Goal: Task Accomplishment & Management: Manage account settings

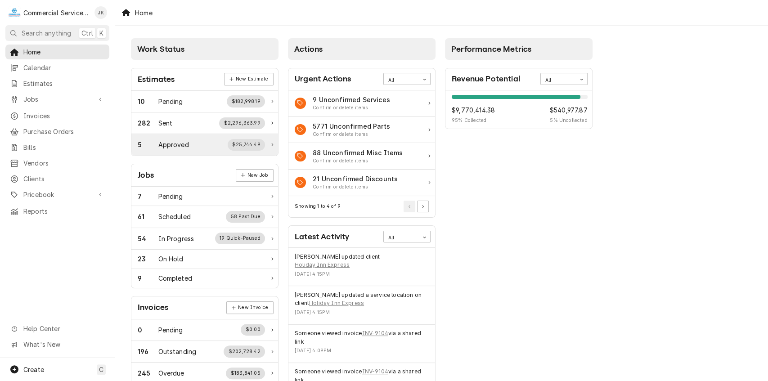
click at [256, 144] on div "$25,744.49" at bounding box center [247, 145] width 38 height 12
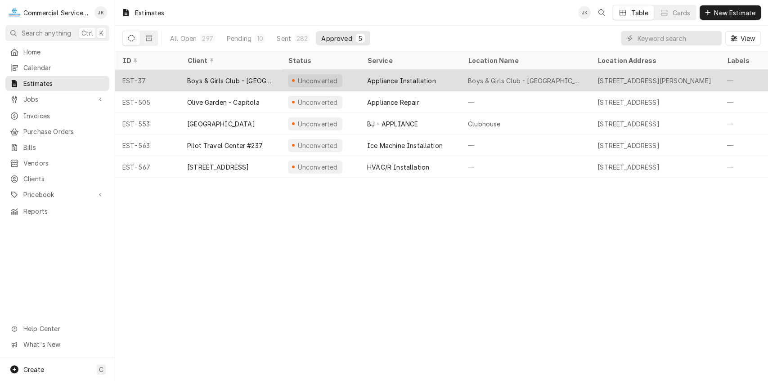
click at [392, 76] on div "Appliance Installation" at bounding box center [401, 80] width 69 height 9
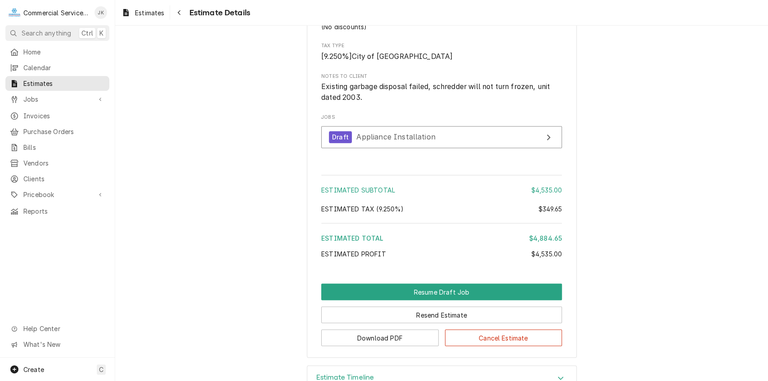
scroll to position [1075, 0]
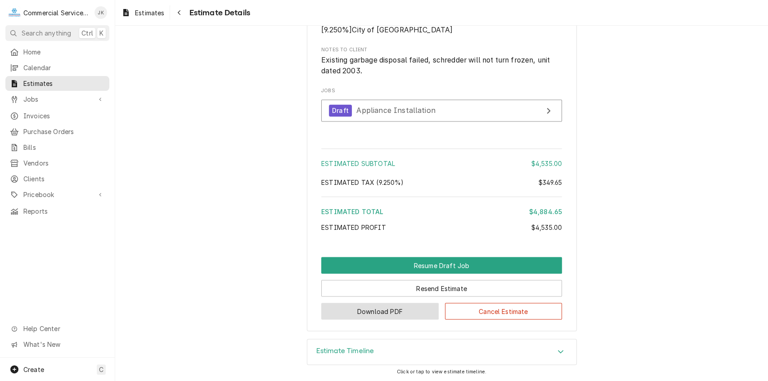
click at [384, 309] on button "Download PDF" at bounding box center [379, 311] width 117 height 17
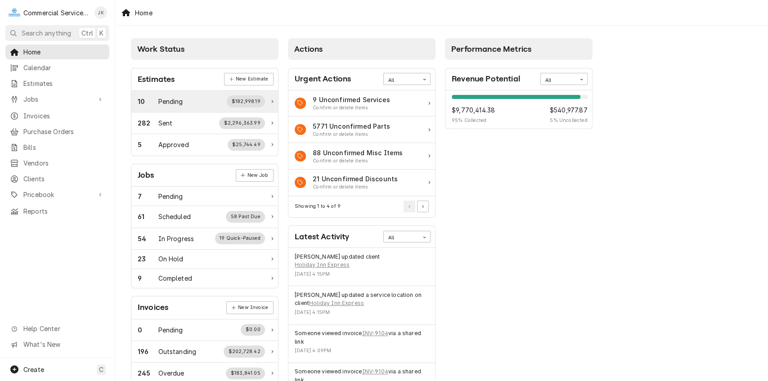
click at [256, 101] on div "$182,998.19" at bounding box center [246, 101] width 38 height 12
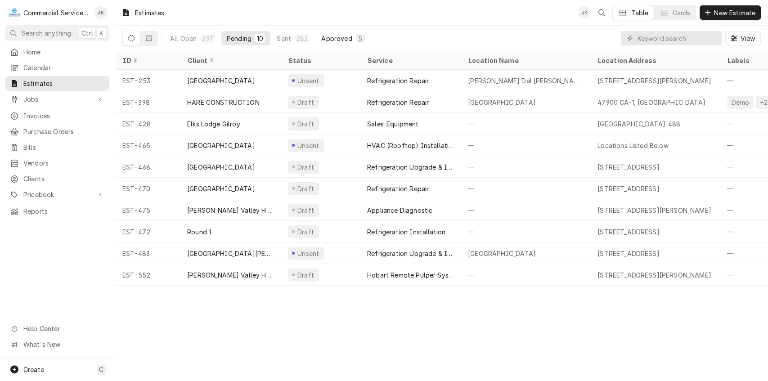
click at [339, 34] on div "Approved" at bounding box center [336, 38] width 31 height 9
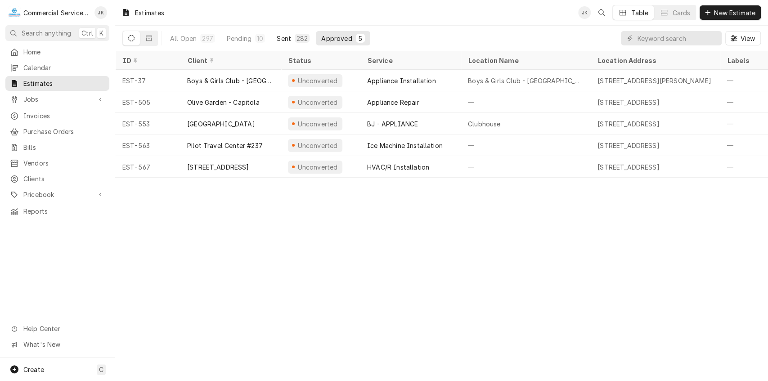
click at [287, 38] on div "Sent" at bounding box center [284, 38] width 14 height 9
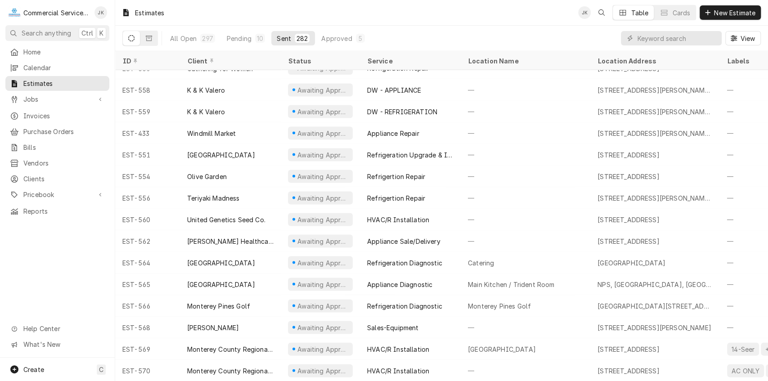
scroll to position [5783, 0]
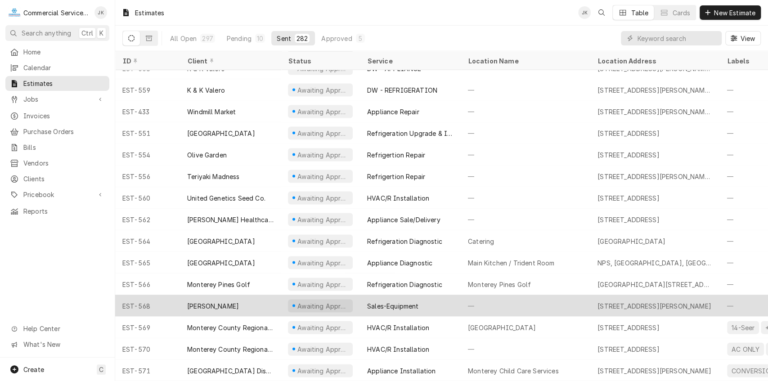
click at [324, 301] on div "Awaiting Approval" at bounding box center [323, 305] width 53 height 9
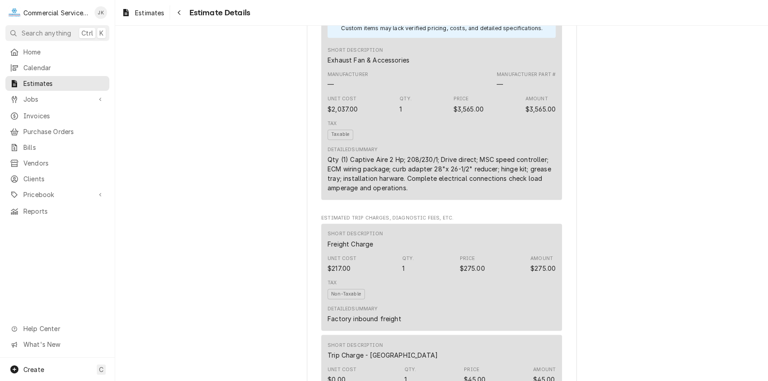
scroll to position [678, 0]
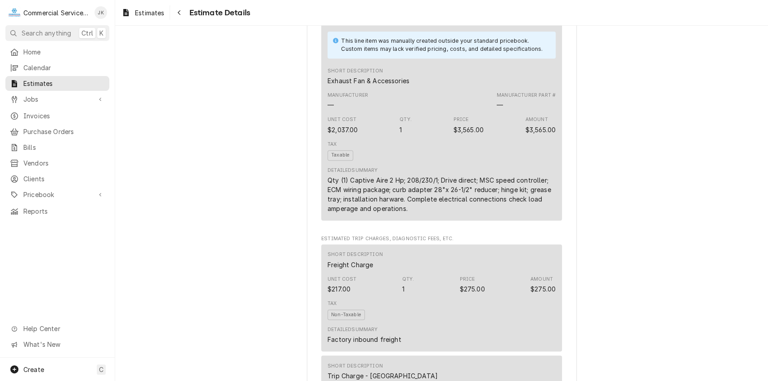
click at [442, 164] on div "Tax Taxable" at bounding box center [442, 151] width 228 height 26
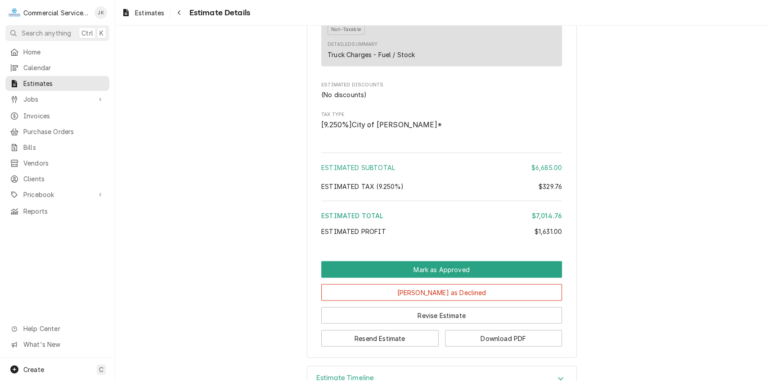
scroll to position [1078, 0]
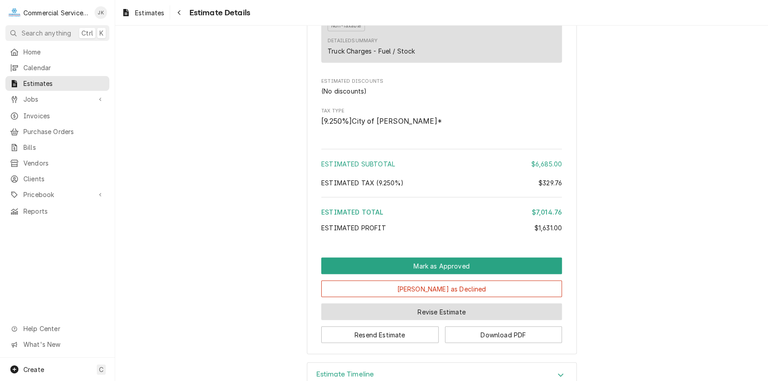
click at [459, 320] on button "Revise Estimate" at bounding box center [441, 311] width 241 height 17
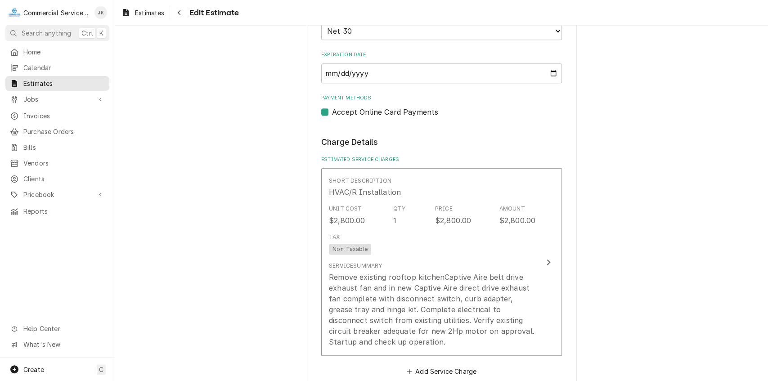
scroll to position [606, 0]
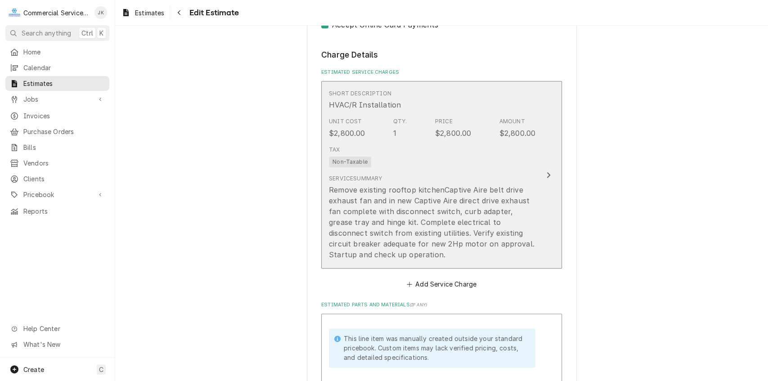
click at [475, 198] on div "Remove existing rooftop kitchenCaptive Aire belt drive exhaust fan and in new C…" at bounding box center [432, 223] width 207 height 76
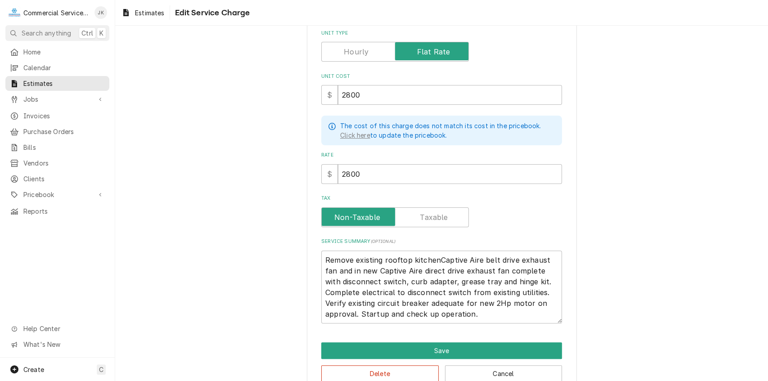
scroll to position [122, 0]
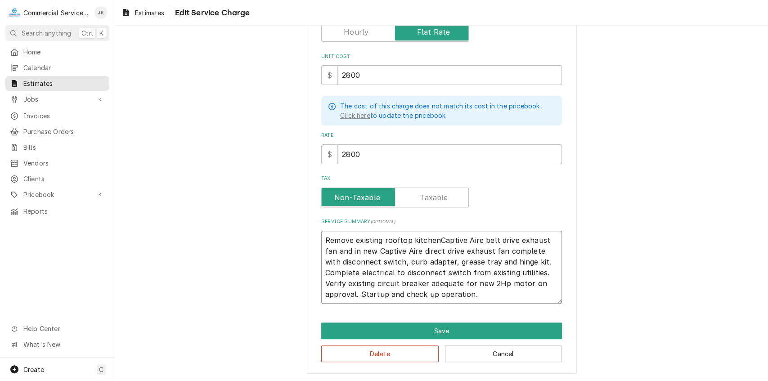
click at [427, 248] on textarea "Remove existing rooftop kitchenCaptive Aire belt drive exhaust fan and in new C…" at bounding box center [441, 267] width 241 height 73
type textarea "x"
type textarea "Remove existing rooftop kitchenCaptive Aire belt drive exhaust fan and in new C…"
type textarea "x"
type textarea "Remove existing rooftop kitchenCaptive Aire belt drive exhaust fan and in new C…"
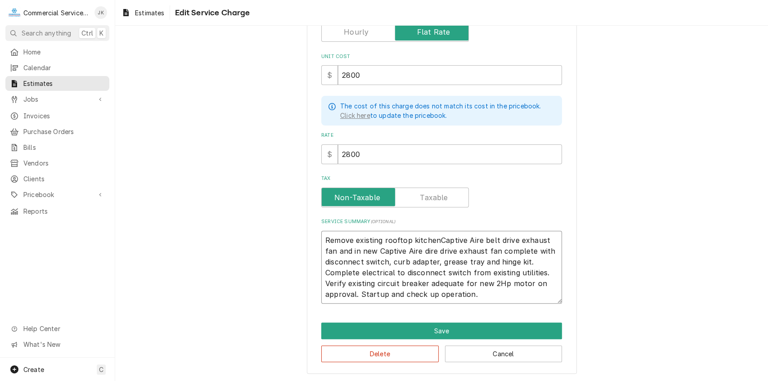
type textarea "x"
type textarea "Remove existing rooftop kitchenCaptive Aire belt drive exhaust fan and in new C…"
type textarea "x"
type textarea "Remove existing rooftop kitchenCaptive Aire belt drive exhaust fan and in new C…"
type textarea "x"
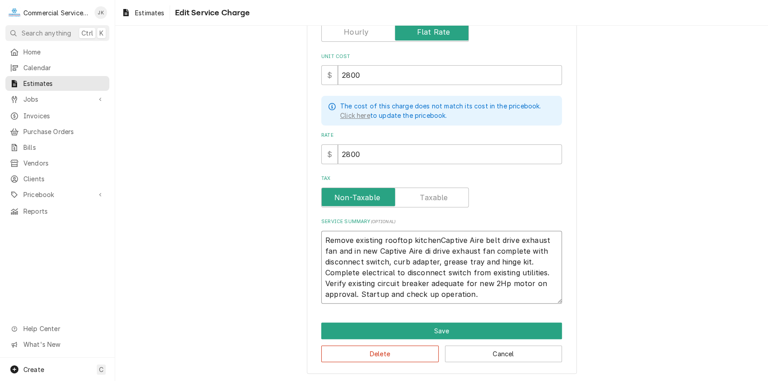
type textarea "Remove existing rooftop kitchenCaptive Aire belt drive exhaust fan and in new C…"
type textarea "x"
type textarea "Remove existing rooftop kitchenCaptive Aire belt drive exhaust fan and in new C…"
type textarea "x"
type textarea "Remove existing rooftop kitchenCaptive Aire belt drive exhaust fan and in new C…"
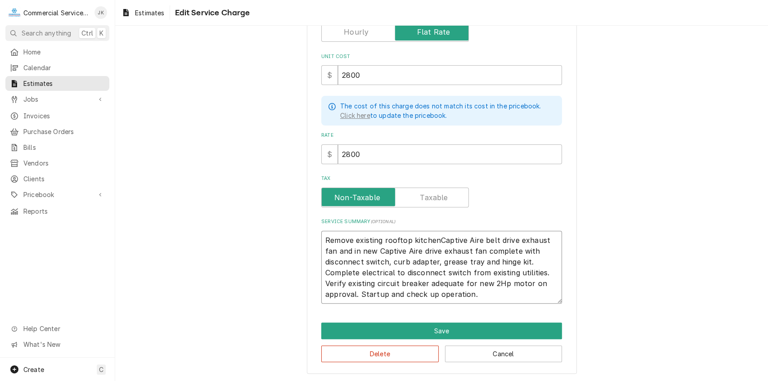
type textarea "x"
type textarea "Remove existing rooftop kitchenCaptive Aire belt drive exhaust fan and in new C…"
type textarea "x"
type textarea "Remove existing rooftop kitchenCaptive Aire belt drive exhaust fan and in new C…"
type textarea "x"
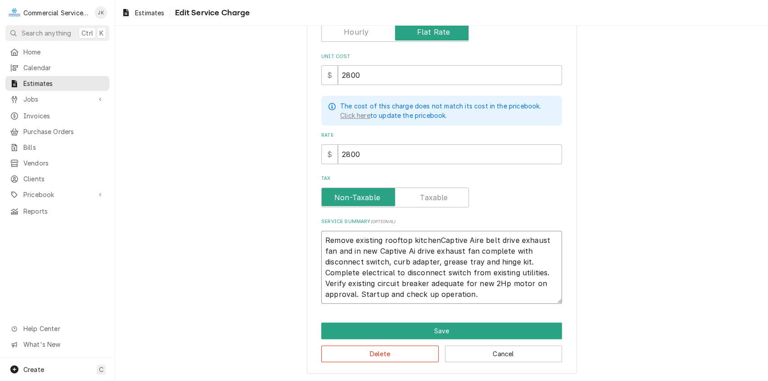
type textarea "Remove existing rooftop kitchenCaptive Aire belt drive exhaust fan and in new C…"
type textarea "x"
type textarea "Remove existing rooftop kitchenCaptive Aire belt drive exhaust fan and in new C…"
type textarea "x"
type textarea "Remove existing rooftop kitchenCaptive Aire belt drive exhaust fan and in new C…"
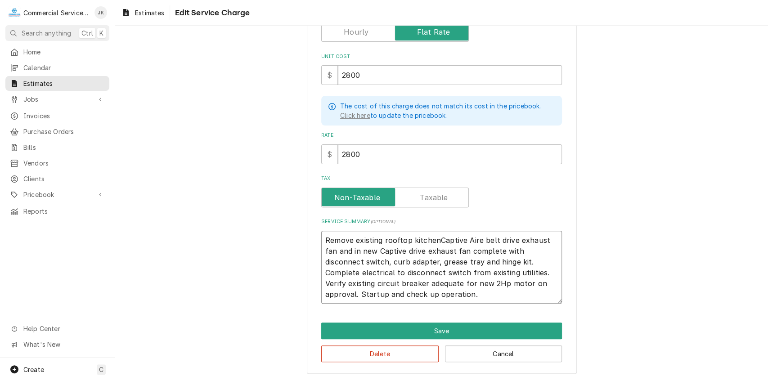
type textarea "x"
type textarea "Remove existing rooftop kitchenCaptive Aire belt drive exhaust fan and in new C…"
type textarea "x"
type textarea "Remove existing rooftop kitchenCaptive Aire belt drive exhaust fan and in new C…"
type textarea "x"
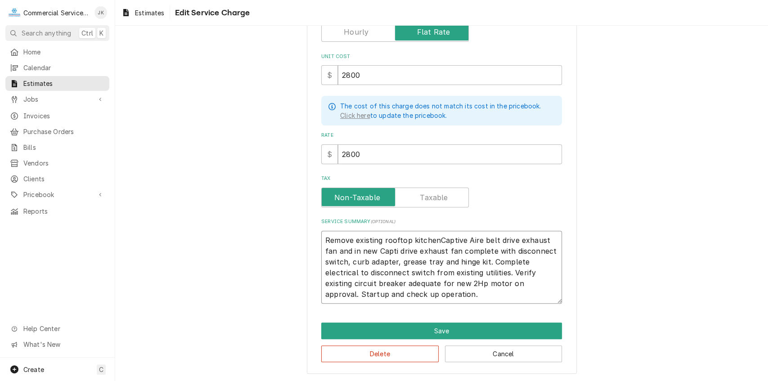
type textarea "Remove existing rooftop kitchenCaptive Aire belt drive exhaust fan and in new C…"
type textarea "x"
type textarea "Remove existing rooftop kitchenCaptive Aire belt drive exhaust fan and in new C…"
type textarea "x"
type textarea "Remove existing rooftop kitchenCaptive Aire belt drive exhaust fan and in new C…"
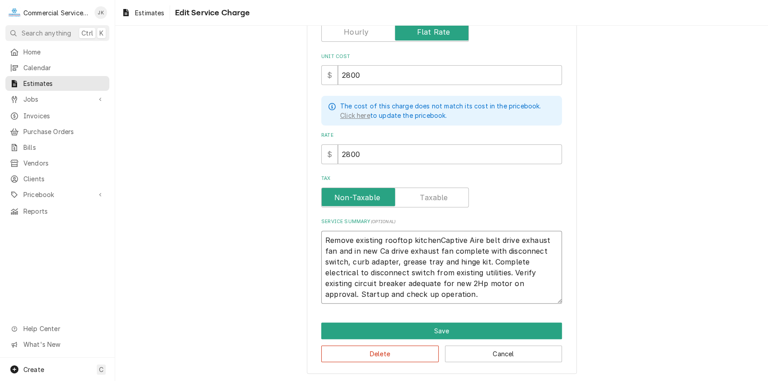
type textarea "x"
type textarea "Remove existing rooftop kitchenCaptive Aire belt drive exhaust fan and in new C…"
type textarea "x"
type textarea "Remove existing rooftop kitchenCaptive Aire belt drive exhaust fan and in new d…"
type textarea "x"
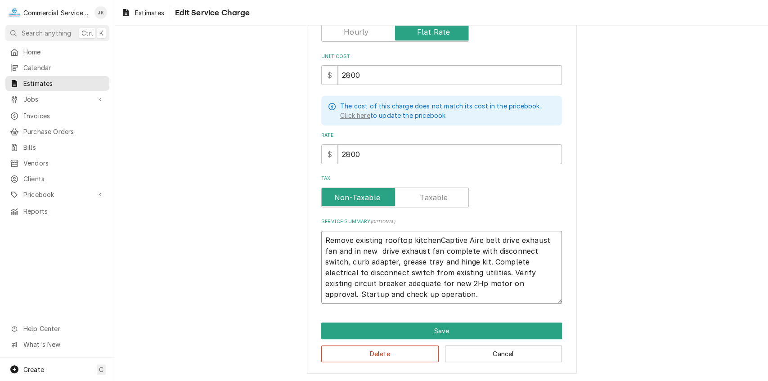
type textarea "Remove existing rooftop kitchenCaptive Aire belt drive exhaust fan and in new D…"
type textarea "x"
type textarea "Remove existing rooftop kitchenCaptive Aire belt drive exhaust fan and in new D…"
type textarea "x"
type textarea "Remove existing rooftop kitchenCaptive Aire belt drive exhaust fan and in new D…"
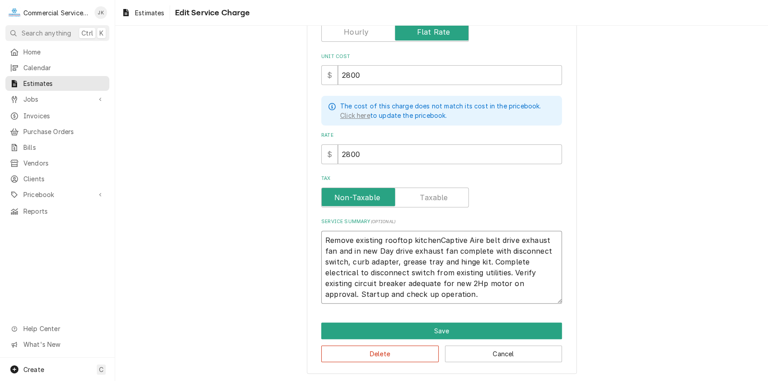
type textarea "x"
type textarea "Remove existing rooftop kitchenCaptive Aire belt drive exhaust fan and in new D…"
type textarea "x"
type textarea "Remove existing rooftop kitchenCaptive Aire belt drive exhaust fan and in new D…"
type textarea "x"
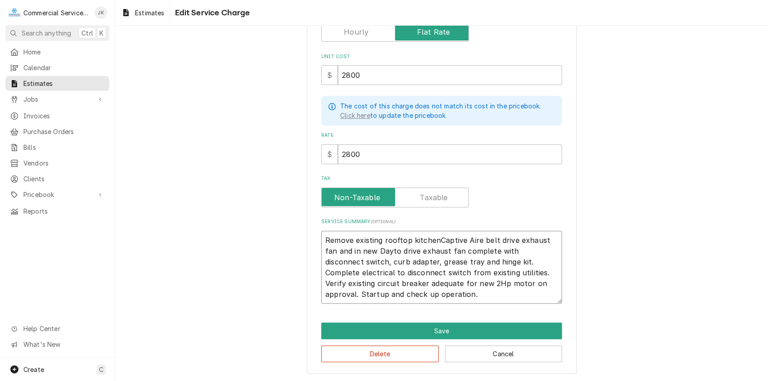
type textarea "Remove existing rooftop kitchenCaptive Aire belt drive exhaust fan and in new D…"
type textarea "x"
type textarea "Remove existing rooftop kitchenCaptive Aire belt drive exhaust fan and in new D…"
type textarea "x"
type textarea "Remove existing rooftop kitchenCaptive Aire belt drive exhaust fan and in new D…"
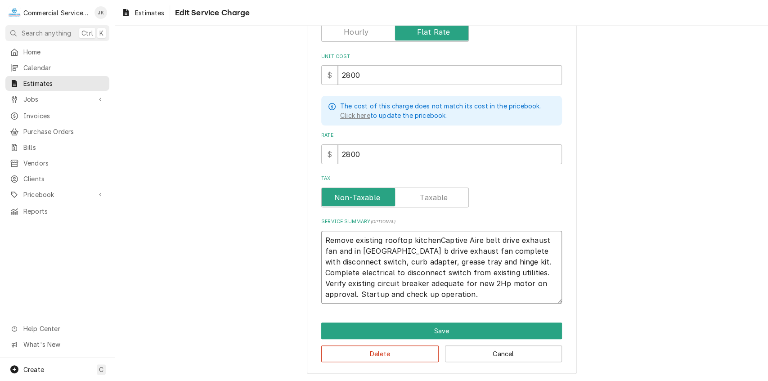
type textarea "x"
type textarea "Remove existing rooftop kitchenCaptive Aire belt drive exhaust fan and in new D…"
type textarea "x"
type textarea "Remove existing rooftop kitchenCaptive Aire belt drive exhaust fan and in new D…"
type textarea "x"
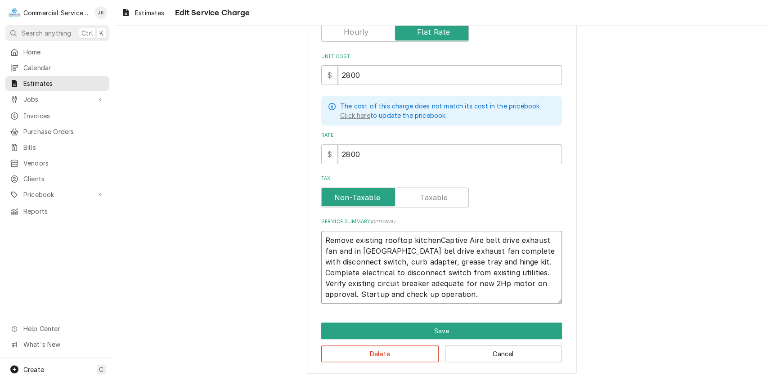
type textarea "Remove existing rooftop kitchenCaptive Aire belt drive exhaust fan and in new D…"
type textarea "x"
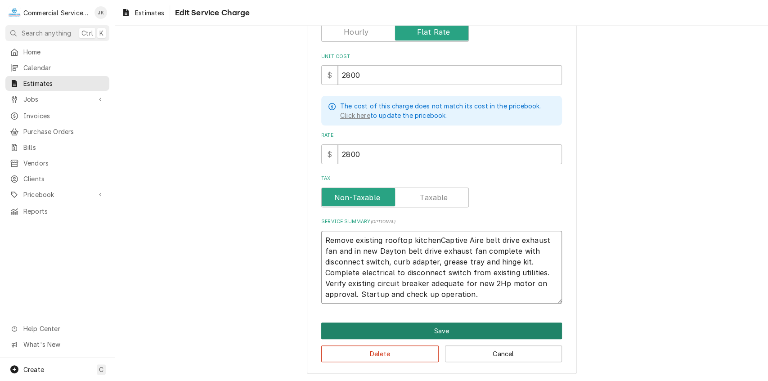
type textarea "Remove existing rooftop kitchenCaptive Aire belt drive exhaust fan and in new D…"
click at [437, 328] on button "Save" at bounding box center [441, 331] width 241 height 17
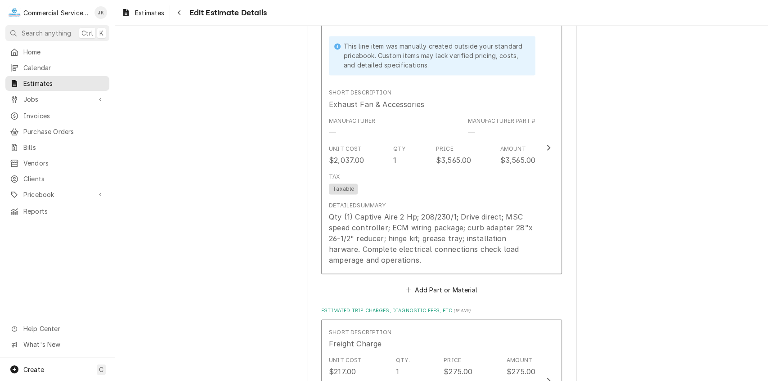
scroll to position [925, 0]
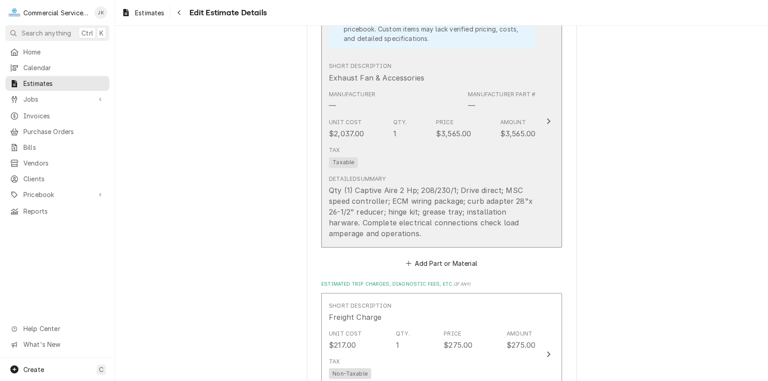
click at [411, 189] on div "Qty (1) Captive Aire 2 Hp; 208/230/1; Drive direct; MSC speed controller; ECM w…" at bounding box center [432, 212] width 207 height 54
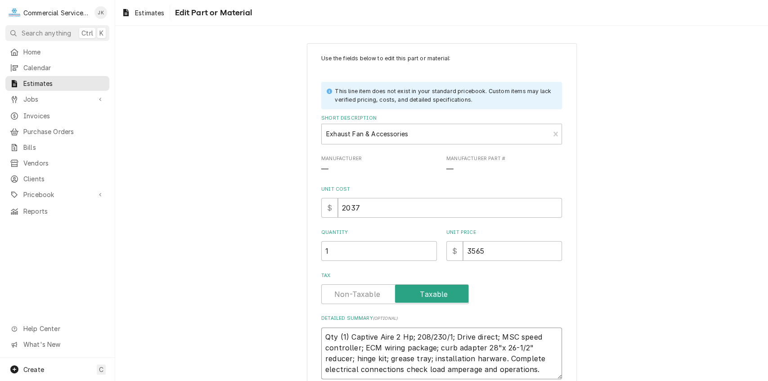
click at [410, 335] on textarea "Qty (1) Captive Aire 2 Hp; 208/230/1; Drive direct; MSC speed controller; ECM w…" at bounding box center [441, 354] width 241 height 52
type textarea "x"
type textarea "Qty (1) Captive Aire 2 H; 208/230/1; Drive direct; MSC speed controller; ECM wi…"
type textarea "x"
type textarea "Qty (1) Captive Aire 2 ; 208/230/1; Drive direct; MSC speed controller; ECM wir…"
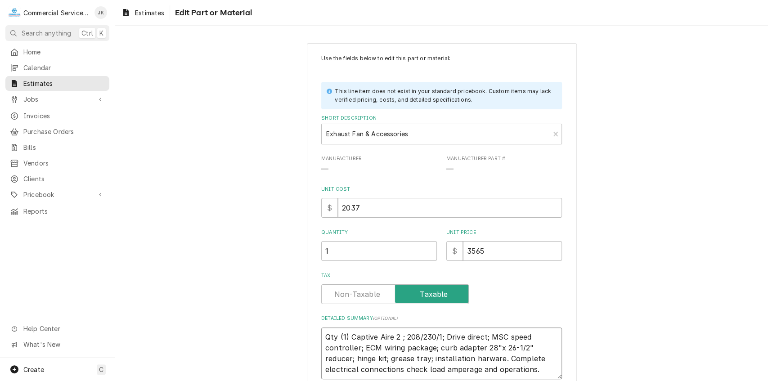
type textarea "x"
type textarea "Qty (1) Captive Aire 2; 208/230/1; Drive direct; MSC speed controller; ECM wiri…"
type textarea "x"
type textarea "Qty (1) Captive Aire ; 208/230/1; Drive direct; MSC speed controller; ECM wirin…"
type textarea "x"
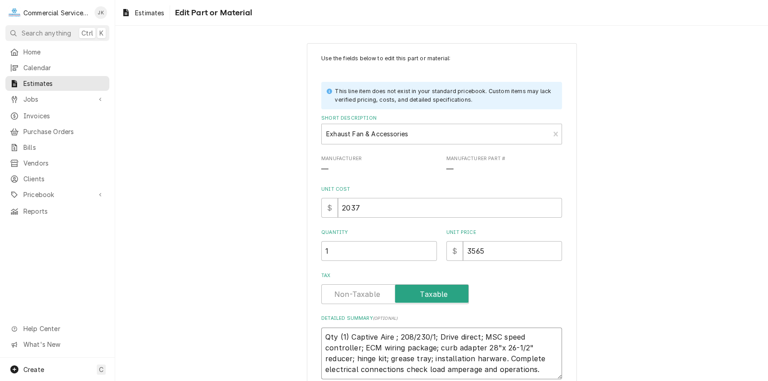
type textarea "Qty (1) Captive Aire; 208/230/1; Drive direct; MSC speed controller; ECM wiring…"
type textarea "x"
type textarea "Qty (1) Captive Air; 208/230/1; Drive direct; MSC speed controller; ECM wiring …"
type textarea "x"
type textarea "Qty (1) Captive Ai; 208/230/1; Drive direct; MSC speed controller; ECM wiring p…"
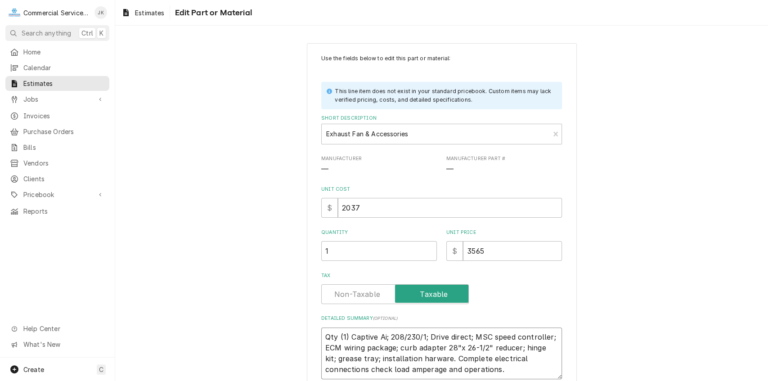
type textarea "x"
type textarea "Qty (1) Captive A; 208/230/1; Drive direct; MSC speed controller; ECM wiring pa…"
type textarea "x"
type textarea "Qty (1) Captive ; 208/230/1; Drive direct; MSC speed controller; ECM wiring pac…"
type textarea "x"
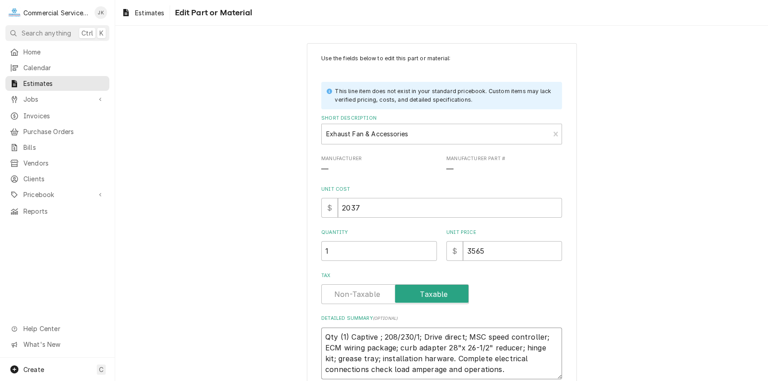
type textarea "Qty (1) Captive; 208/230/1; Drive direct; MSC speed controller; ECM wiring pack…"
type textarea "x"
type textarea "Qty (1) Captiv; 208/230/1; Drive direct; MSC speed controller; ECM wiring packa…"
type textarea "x"
type textarea "Qty (1) Capti; 208/230/1; Drive direct; MSC speed controller; ECM wiring packag…"
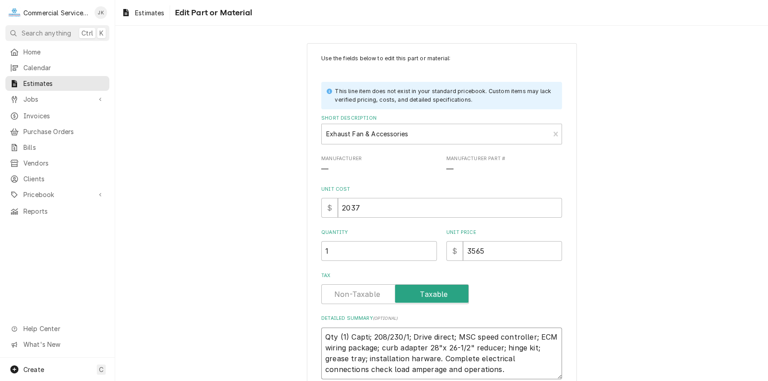
type textarea "x"
type textarea "Qty (1) Capt; 208/230/1; Drive direct; MSC speed controller; ECM wiring package…"
type textarea "x"
type textarea "Qty (1) Cap; 208/230/1; Drive direct; MSC speed controller; ECM wiring package;…"
type textarea "x"
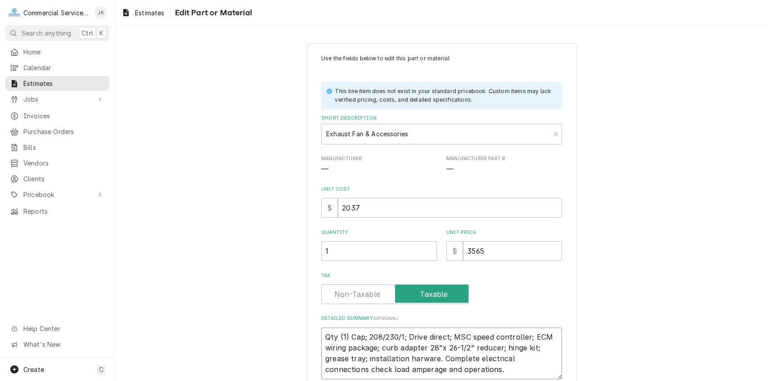
type textarea "Qty (1) Ca; 208/230/1; Drive direct; MSC speed controller; ECM wiring package; …"
type textarea "x"
type textarea "Qty (1) C; 208/230/1; Drive direct; MSC speed controller; ECM wiring package; c…"
type textarea "x"
type textarea "Qty (1) ; 208/230/1; Drive direct; MSC speed controller; ECM wiring package; cu…"
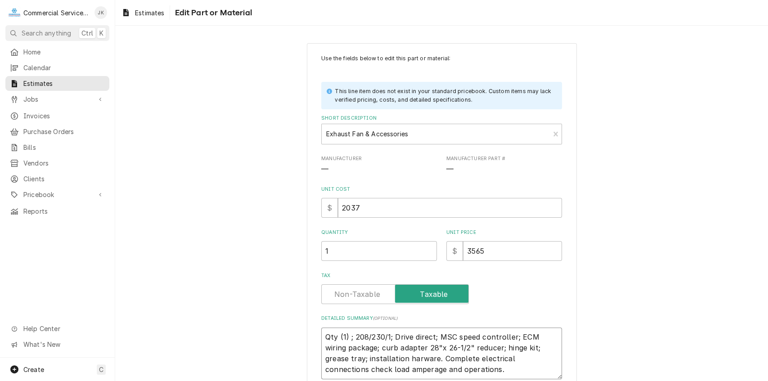
type textarea "x"
type textarea "Qty (1) D; 208/230/1; Drive direct; MSC speed controller; ECM wiring package; c…"
type textarea "x"
type textarea "Qty (1) Da; 208/230/1; Drive direct; MSC speed controller; ECM wiring package; …"
type textarea "x"
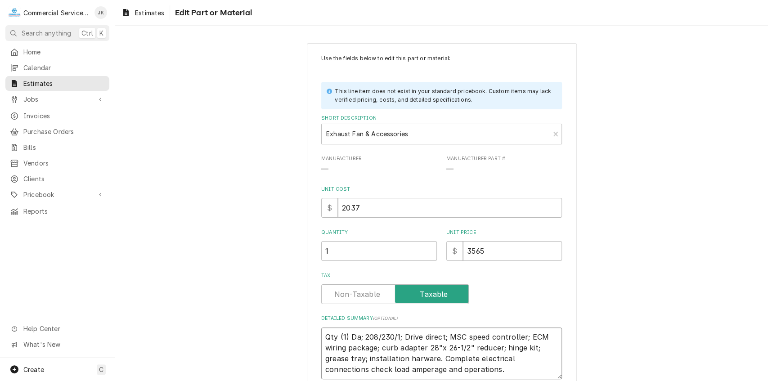
type textarea "Qty (1) Day; 208/230/1; Drive direct; MSC speed controller; ECM wiring package;…"
type textarea "x"
type textarea "Qty (1) Dayt; 208/230/1; Drive direct; MSC speed controller; ECM wiring package…"
type textarea "x"
type textarea "Qty (1) Dayto; 208/230/1; Drive direct; MSC speed controller; ECM wiring packag…"
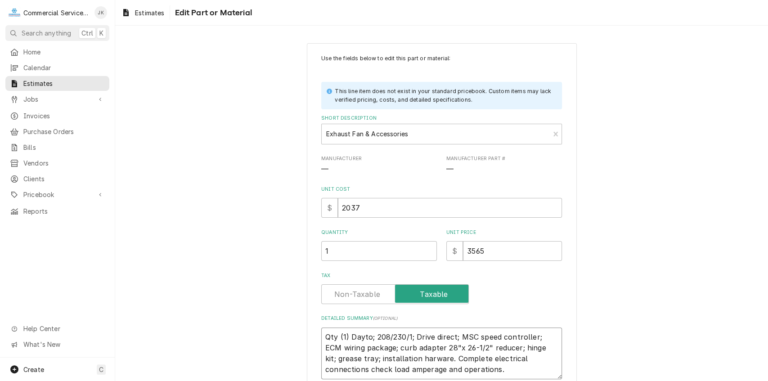
type textarea "x"
type textarea "Qty (1) Dayton; 208/230/1; Drive direct; MSC speed controller; ECM wiring packa…"
type textarea "x"
type textarea "Qty (1) Dayton ; 208/230/1; Drive direct; MSC speed controller; ECM wiring pack…"
type textarea "x"
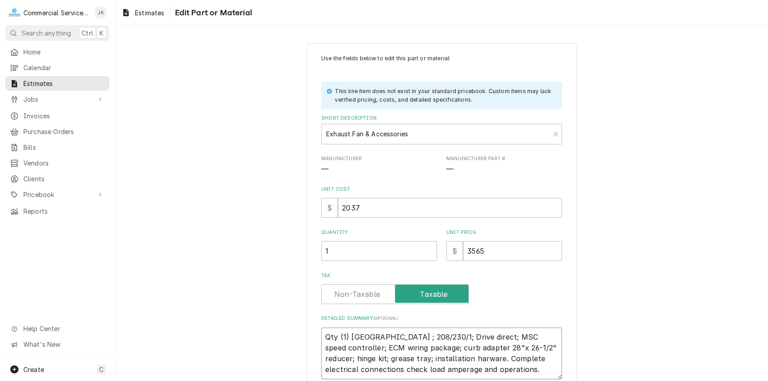
type textarea "Qty (1) Dayton !; 208/230/1; Drive direct; MSC speed controller; ECM wiring pac…"
type textarea "x"
type textarea "Qty (1) Dayton ! ; 208/230/1; Drive direct; MSC speed controller; ECM wiring pa…"
type textarea "x"
type textarea "Qty (1) Dayton ! H; 208/230/1; Drive direct; MSC speed controller; ECM wiring p…"
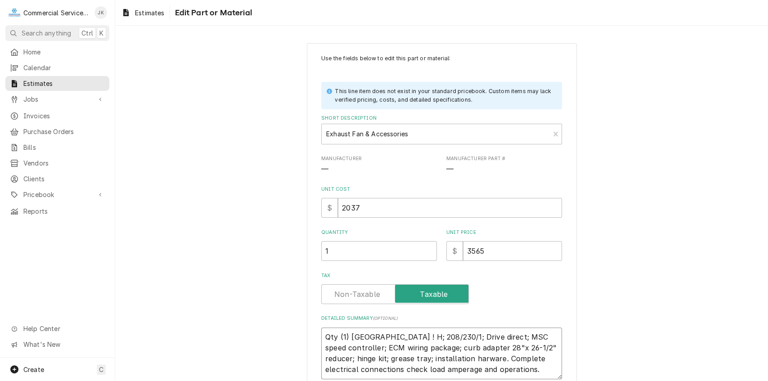
type textarea "x"
type textarea "Qty (1) Dayton ! Hp; 208/230/1; Drive direct; MSC speed controller; ECM wiring …"
click at [377, 336] on textarea "Qty (1) Dayton ! Hp; 208/230/1; Drive direct; MSC speed controller; ECM wiring …" at bounding box center [441, 354] width 241 height 52
type textarea "x"
type textarea "Qty (1) Dayton Hp; 208/230/1; Drive direct; MSC speed controller; ECM wiring pa…"
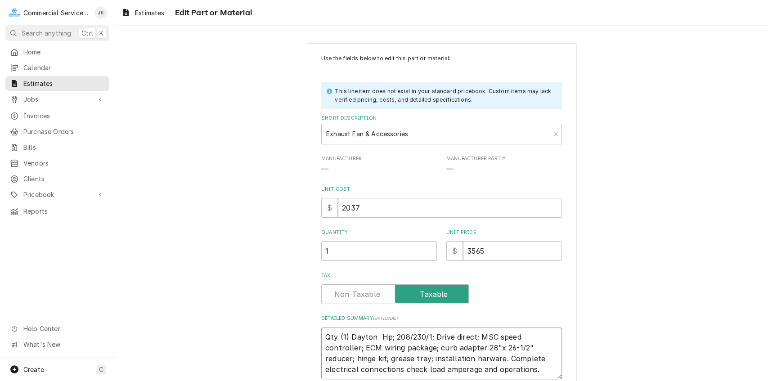
type textarea "x"
type textarea "Qty (1) Dayton 1 Hp; 208/230/1; Drive direct; MSC speed controller; ECM wiring …"
click at [431, 347] on textarea "Qty (1) Dayton 1 Hp; 208/230/1; Drive direct; MSC speed controller; ECM wiring …" at bounding box center [441, 354] width 241 height 52
type textarea "x"
type textarea "Qty (1) Dayton 1 Hp; 208/230/1; Drive direct; MSC speed controller; ECM wiring …"
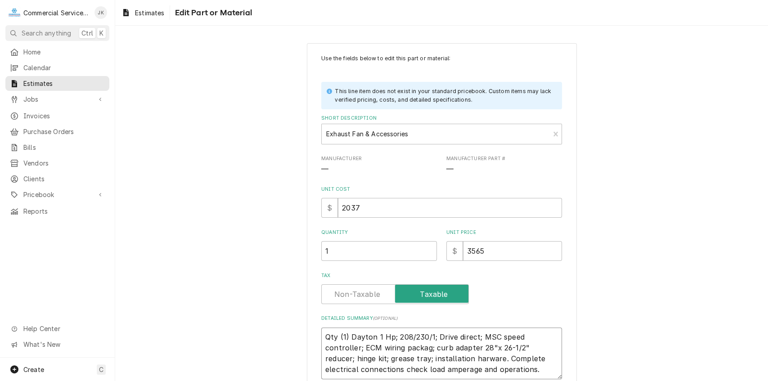
type textarea "x"
type textarea "Qty (1) Dayton 1 Hp; 208/230/1; Drive direct; MSC speed controller; ECM wiring …"
type textarea "x"
type textarea "Qty (1) Dayton 1 Hp; 208/230/1; Drive direct; MSC speed controller; ECM wiring …"
type textarea "x"
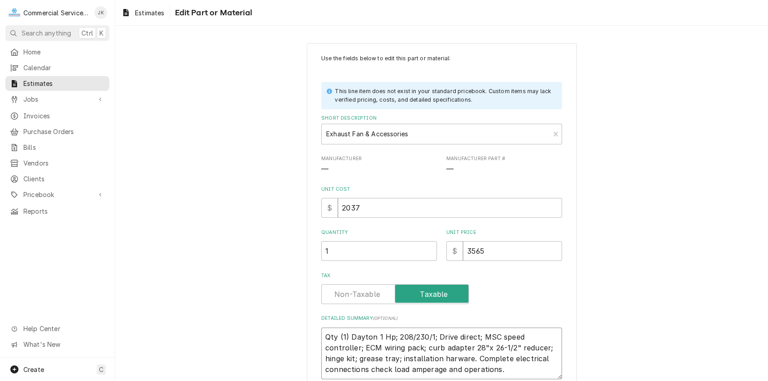
type textarea "Qty (1) Dayton 1 Hp; 208/230/1; Drive direct; MSC speed controller; ECM wiring …"
type textarea "x"
type textarea "Qty (1) Dayton 1 Hp; 208/230/1; Drive direct; MSC speed controller; ECM wiring …"
type textarea "x"
type textarea "Qty (1) Dayton 1 Hp; 208/230/1; Drive direct; MSC speed controller; ECM wiring …"
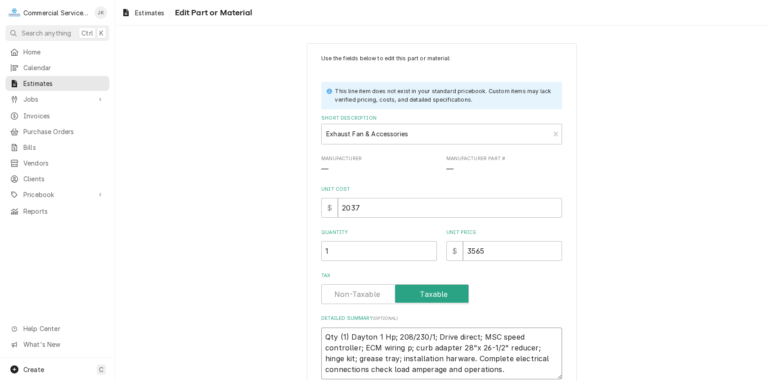
type textarea "x"
type textarea "Qty (1) Dayton 1 Hp; 208/230/1; Drive direct; MSC speed controller; ECM wiring …"
type textarea "x"
type textarea "Qty (1) Dayton 1 Hp; 208/230/1; Drive direct; MSC speed controller; ECM wiring;…"
type textarea "x"
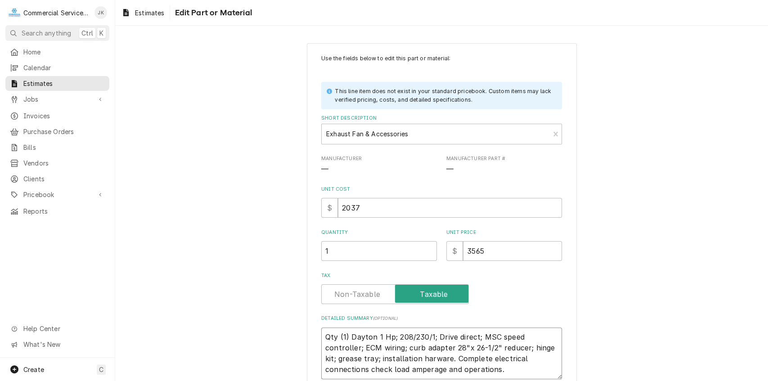
type textarea "Qty (1) Dayton 1 Hp; 208/230/1; Drive direct; MSC speed controller; ECM wirin; …"
type textarea "x"
type textarea "Qty (1) Dayton 1 Hp; 208/230/1; Drive direct; MSC speed controller; ECM wiri; c…"
type textarea "x"
type textarea "Qty (1) Dayton 1 Hp; 208/230/1; Drive direct; MSC speed controller; ECM wir; cu…"
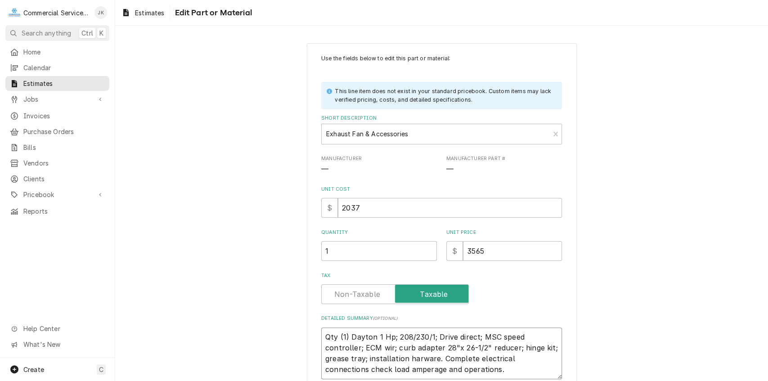
type textarea "x"
type textarea "Qty (1) Dayton 1 Hp; 208/230/1; Drive direct; MSC speed controller; ECM wi; cur…"
type textarea "x"
type textarea "Qty (1) Dayton 1 Hp; 208/230/1; Drive direct; MSC speed controller; ECM w; curb…"
type textarea "x"
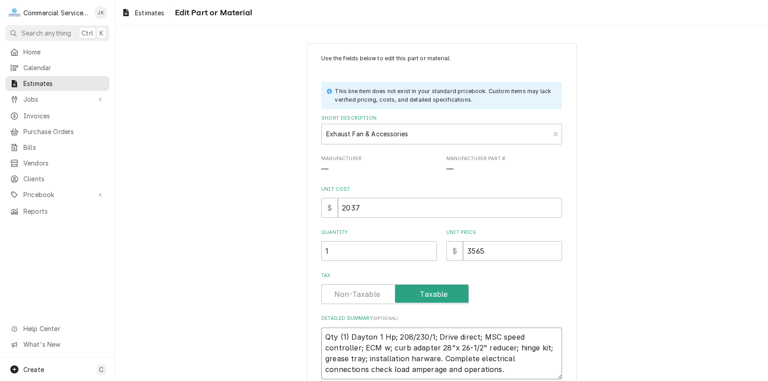
type textarea "Qty (1) Dayton 1 Hp; 208/230/1; Drive direct; MSC speed controller; ECM ; curb …"
type textarea "x"
type textarea "Qty (1) Dayton 1 Hp; 208/230/1; Drive direct; MSC speed controller; EC; curb ad…"
type textarea "x"
type textarea "Qty (1) Dayton 1 Hp; 208/230/1; Drive direct; MSC speed controller; E; curb ada…"
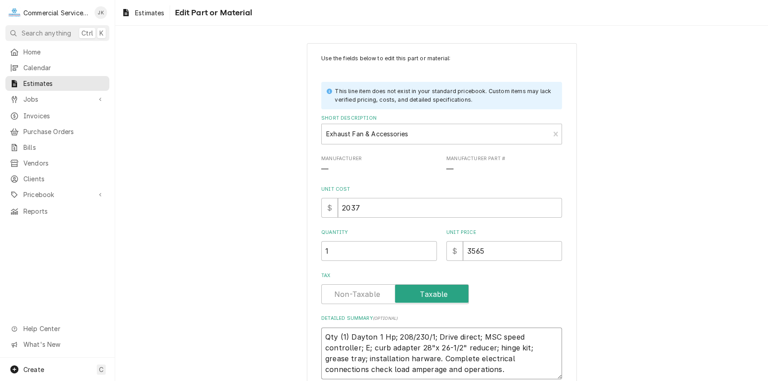
type textarea "x"
type textarea "Qty (1) Dayton 1 Hp; 208/230/1; Drive direct; MSC speed controller; ; curb adap…"
type textarea "x"
type textarea "Qty (1) Dayton 1 Hp; 208/230/1; Drive direct; MSC speed controller;; curb adapt…"
type textarea "x"
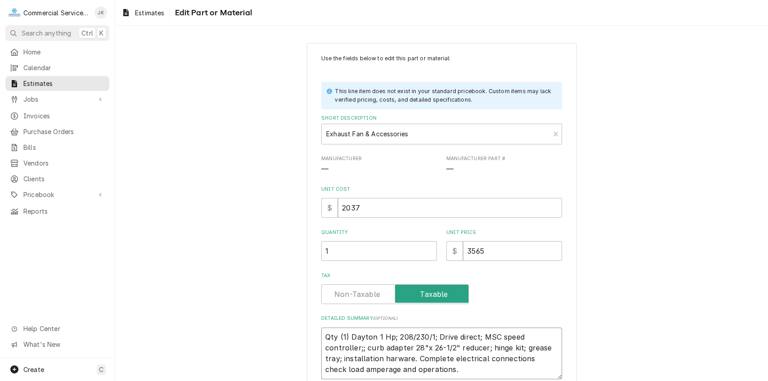
type textarea "Qty (1) Dayton 1 Hp; 208/230/1; Drive direct; MSC speed controller; curb adapte…"
type textarea "x"
type textarea "Qty (1) Dayton 1 Hp; 208/230/1; Drive direct; MSC speed controlle; curb adapter…"
type textarea "x"
type textarea "Qty (1) Dayton 1 Hp; 208/230/1; Drive direct; MSC speed controll; curb adapter …"
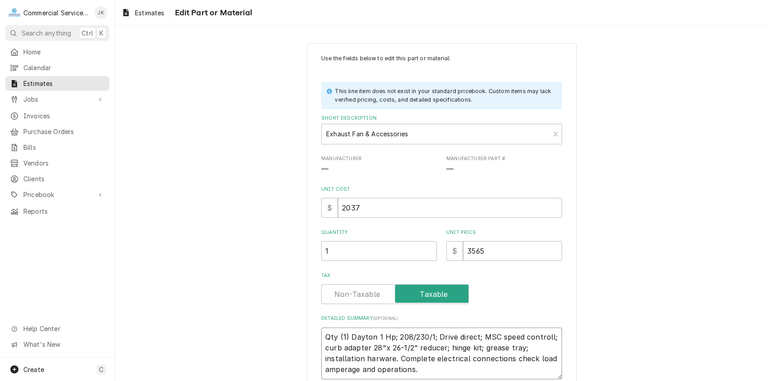
type textarea "x"
type textarea "Qty (1) Dayton 1 Hp; 208/230/1; Drive direct; MSC speed control; curb adapter 2…"
type textarea "x"
type textarea "Qty (1) Dayton 1 Hp; 208/230/1; Drive direct; MSC speed contro; curb adapter 28…"
type textarea "x"
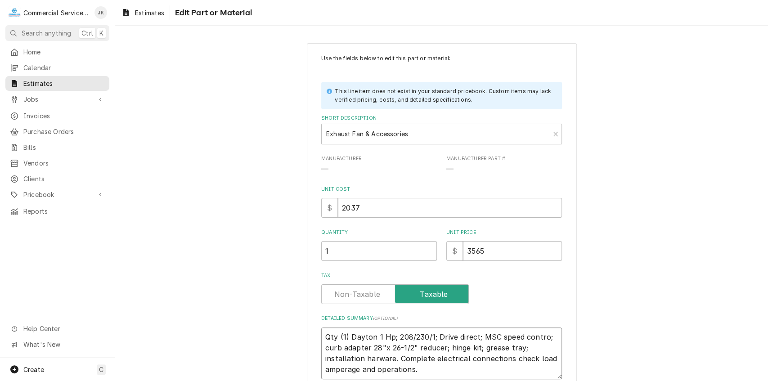
type textarea "Qty (1) Dayton 1 Hp; 208/230/1; Drive direct; MSC speed contr; curb adapter 28"…"
type textarea "x"
type textarea "Qty (1) Dayton 1 Hp; 208/230/1; Drive direct; MSC speed cont; curb adapter 28"x…"
type textarea "x"
type textarea "Qty (1) Dayton 1 Hp; 208/230/1; Drive direct; MSC speed con; curb adapter 28"x …"
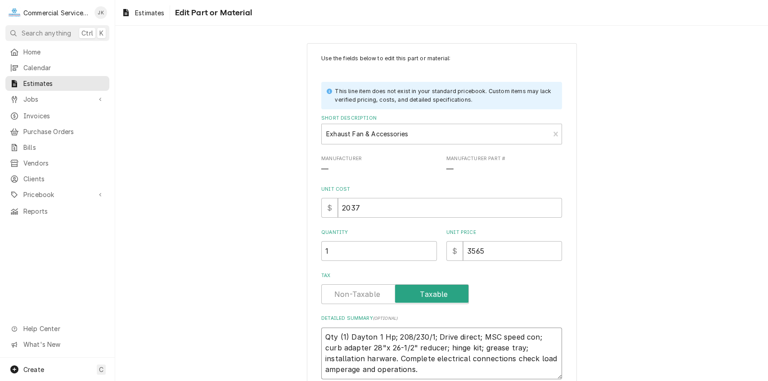
type textarea "x"
type textarea "Qty (1) Dayton 1 Hp; 208/230/1; Drive direct; MSC speed co; curb adapter 28"x 2…"
type textarea "x"
type textarea "Qty (1) Dayton 1 Hp; 208/230/1; Drive direct; MSC speed c; curb adapter 28"x 26…"
type textarea "x"
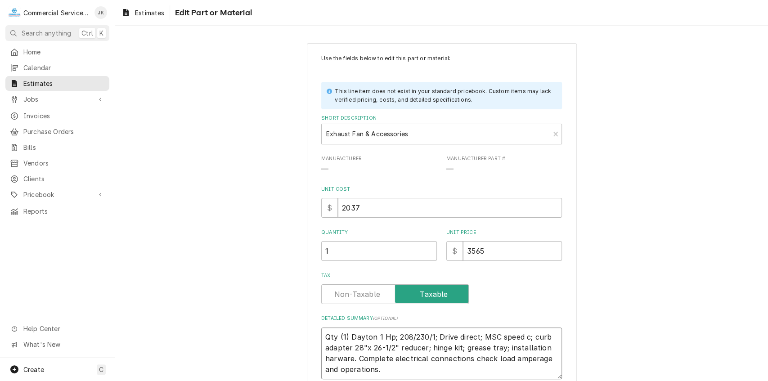
type textarea "Qty (1) Dayton 1 Hp; 208/230/1; Drive direct; MSC speed ; curb adapter 28"x 26-…"
type textarea "x"
type textarea "Qty (1) Dayton 1 Hp; 208/230/1; Drive direct; MSC speed; curb adapter 28"x 26-1…"
type textarea "x"
type textarea "Qty (1) Dayton 1 Hp; 208/230/1; Drive direct; MSC spee; curb adapter 28"x 26-1/…"
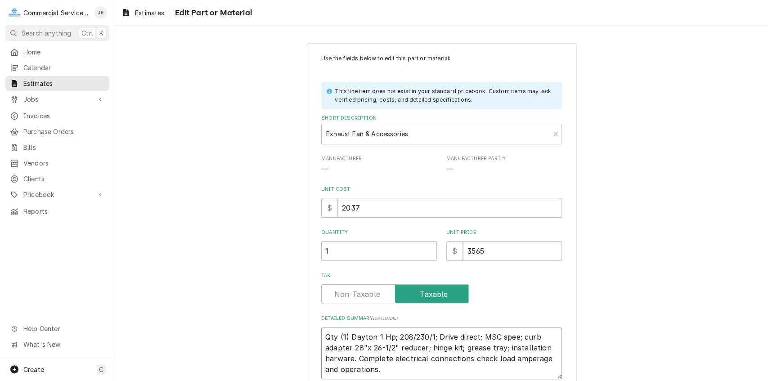
type textarea "x"
type textarea "Qty (1) Dayton 1 Hp; 208/230/1; Drive direct; MSC spe; curb adapter 28"x 26-1/2…"
type textarea "x"
type textarea "Qty (1) Dayton 1 Hp; 208/230/1; Drive direct; MSC sp; curb adapter 28"x 26-1/2"…"
type textarea "x"
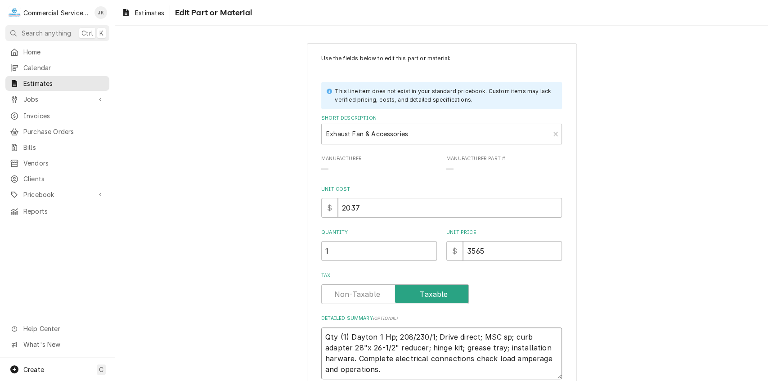
type textarea "Qty (1) Dayton 1 Hp; 208/230/1; Drive direct; MSC s; curb adapter 28"x 26-1/2" …"
type textarea "x"
type textarea "Qty (1) Dayton 1 Hp; 208/230/1; Drive direct; MSC ; curb adapter 28"x 26-1/2" r…"
type textarea "x"
type textarea "Qty (1) Dayton 1 Hp; 208/230/1; Drive direct; MSC; curb adapter 28"x 26-1/2" re…"
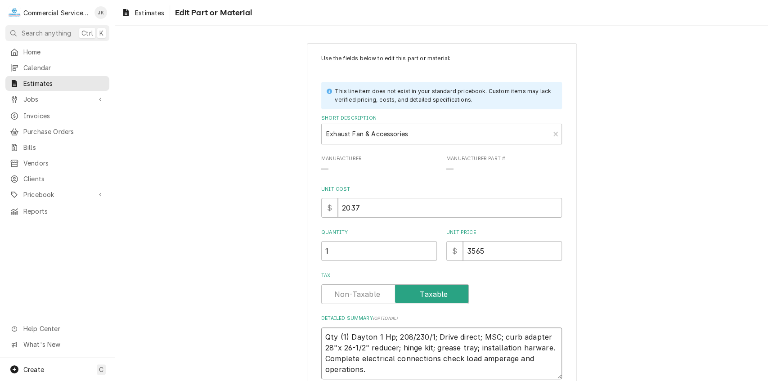
type textarea "x"
type textarea "Qty (1) Dayton 1 Hp; 208/230/1; Drive direct; MS; curb adapter 28"x 26-1/2" red…"
type textarea "x"
type textarea "Qty (1) Dayton 1 Hp; 208/230/1; Drive direct; M; curb adapter 28"x 26-1/2" redu…"
type textarea "x"
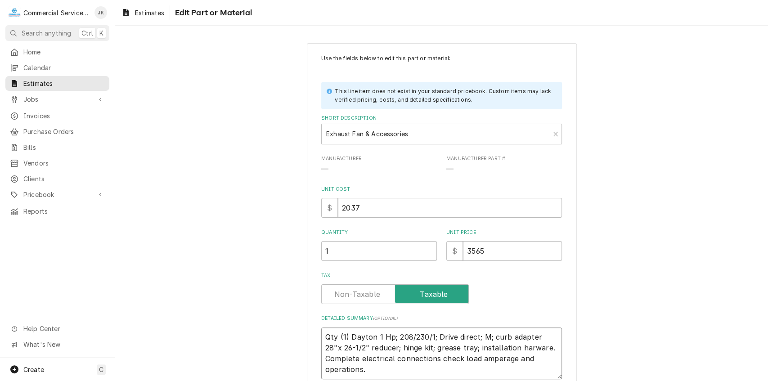
type textarea "Qty (1) Dayton 1 Hp; 208/230/1; Drive direct; ; curb adapter 28"x 26-1/2" reduc…"
click at [453, 338] on textarea "Qty (1) Dayton 1 Hp; 208/230/1; Drive direct; curb adapter 28"x 26-1/2" reducer…" at bounding box center [441, 348] width 241 height 41
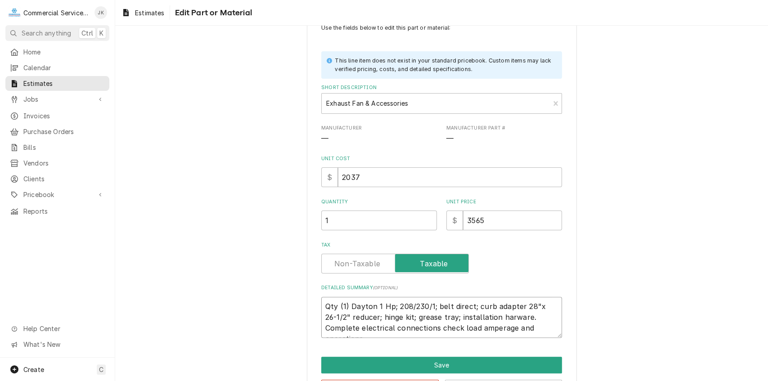
scroll to position [52, 0]
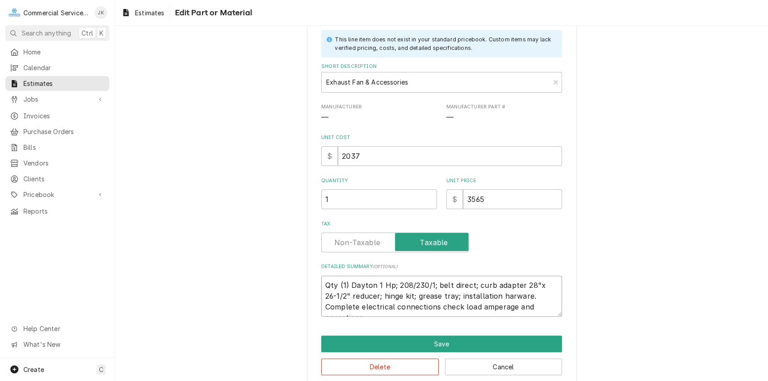
click at [468, 284] on textarea "Qty (1) Dayton 1 Hp; 208/230/1; belt direct; curb adapter 28"x 26-1/2" reducer;…" at bounding box center [441, 296] width 241 height 41
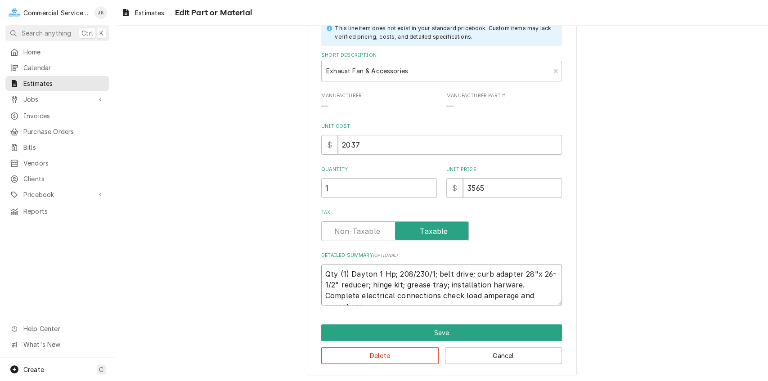
scroll to position [65, 0]
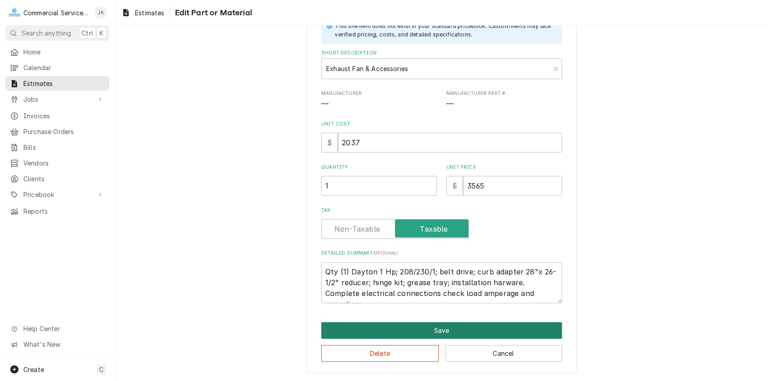
click at [435, 328] on button "Save" at bounding box center [441, 330] width 241 height 17
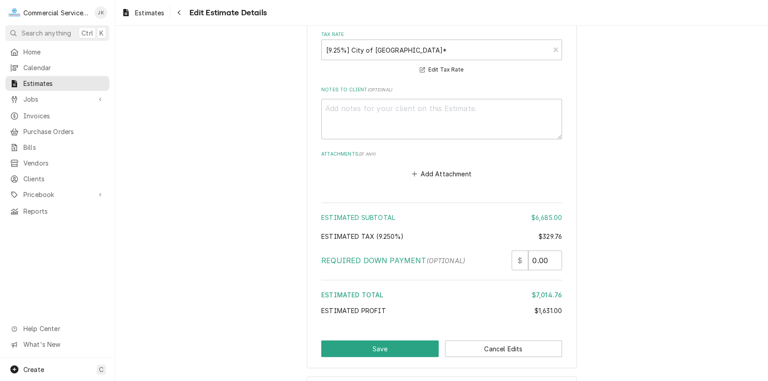
scroll to position [1537, 0]
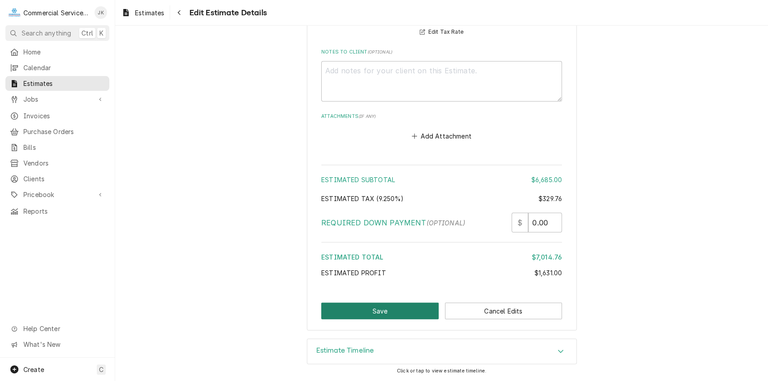
click at [375, 311] on button "Save" at bounding box center [379, 311] width 117 height 17
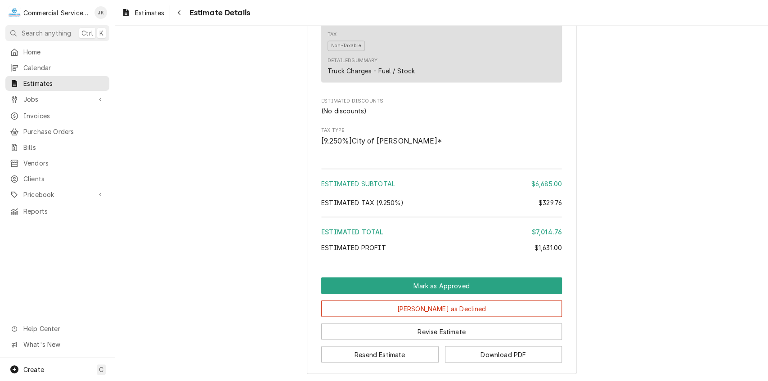
scroll to position [1110, 0]
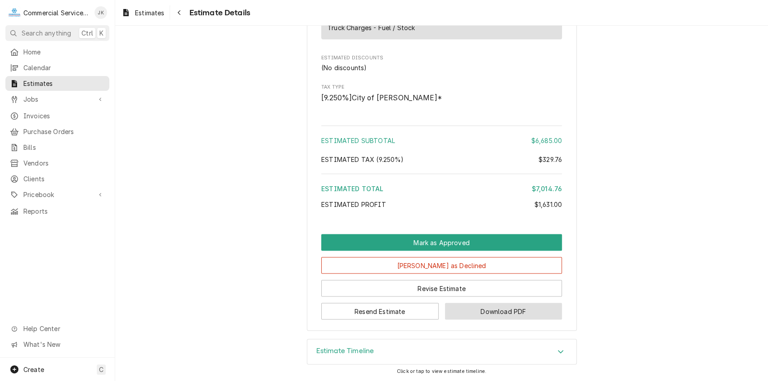
click at [487, 313] on button "Download PDF" at bounding box center [503, 311] width 117 height 17
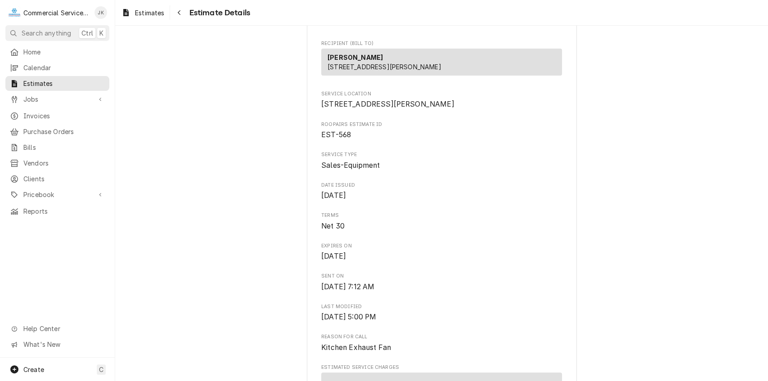
scroll to position [5, 0]
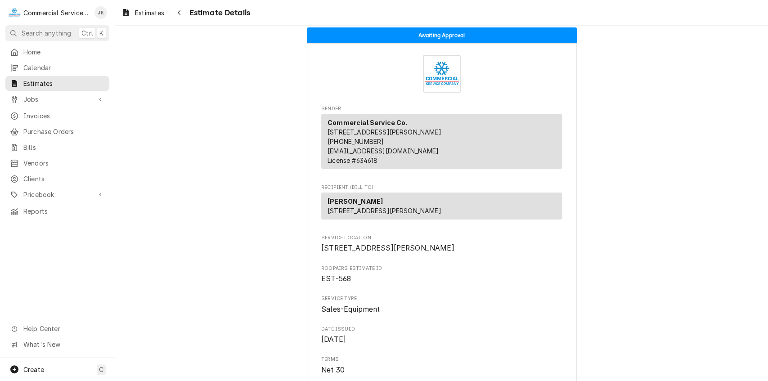
click at [369, 284] on span "EST-568" at bounding box center [441, 279] width 241 height 11
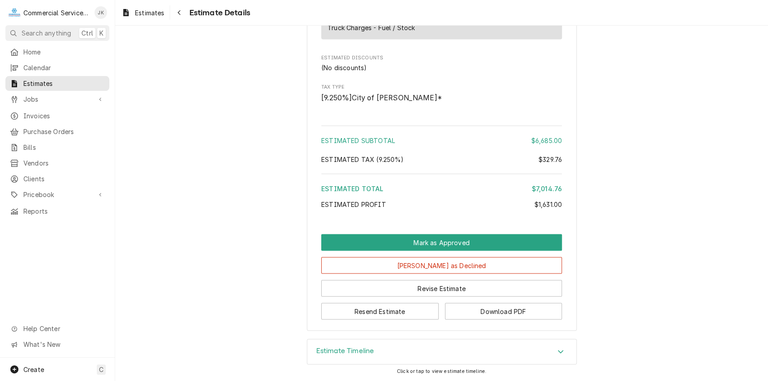
scroll to position [1110, 0]
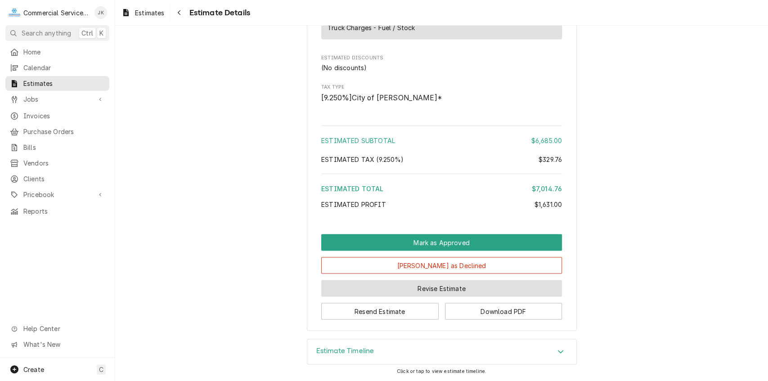
click at [430, 289] on button "Revise Estimate" at bounding box center [441, 288] width 241 height 17
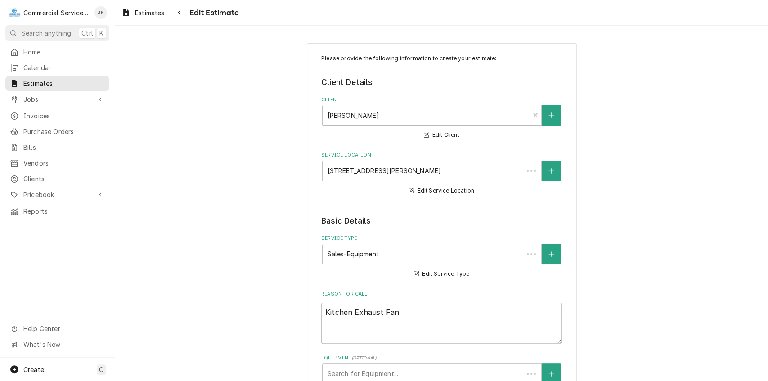
type textarea "x"
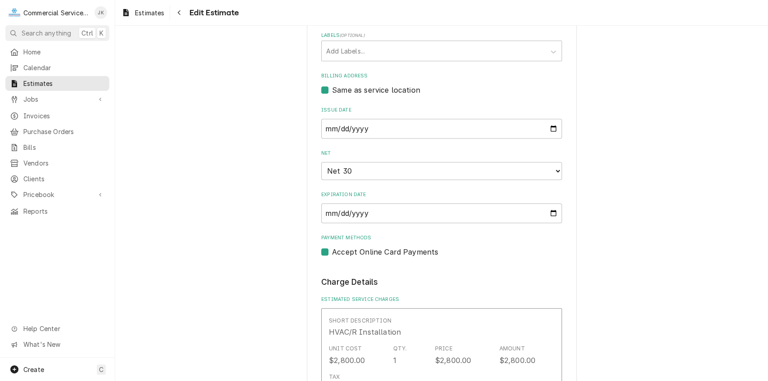
scroll to position [354, 0]
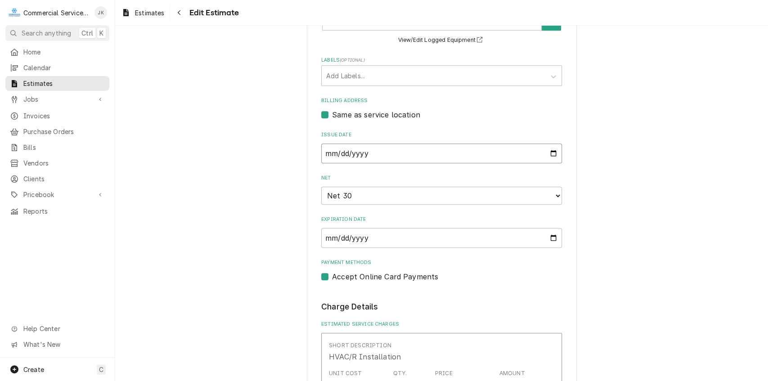
click at [550, 153] on input "[DATE]" at bounding box center [441, 154] width 241 height 20
type input "[DATE]"
click at [552, 237] on input "[DATE]" at bounding box center [441, 238] width 241 height 20
click at [554, 197] on select "Choose payment terms... Same Day Net 7 Net 14 Net 21 Net 25 Net 30 Net 45 Net 6…" at bounding box center [441, 196] width 241 height 18
type textarea "x"
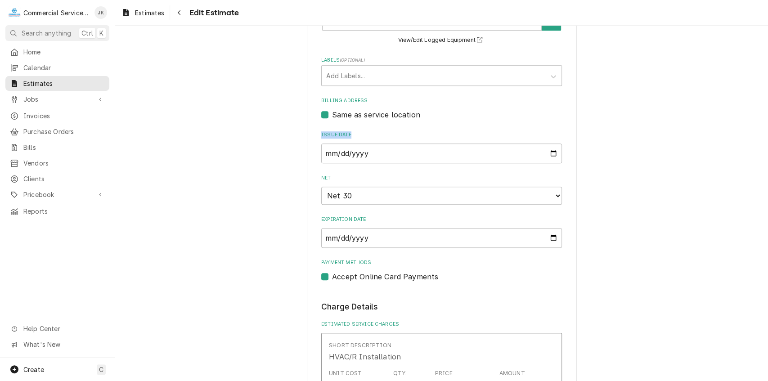
drag, startPoint x: 762, startPoint y: 113, endPoint x: 763, endPoint y: 132, distance: 18.5
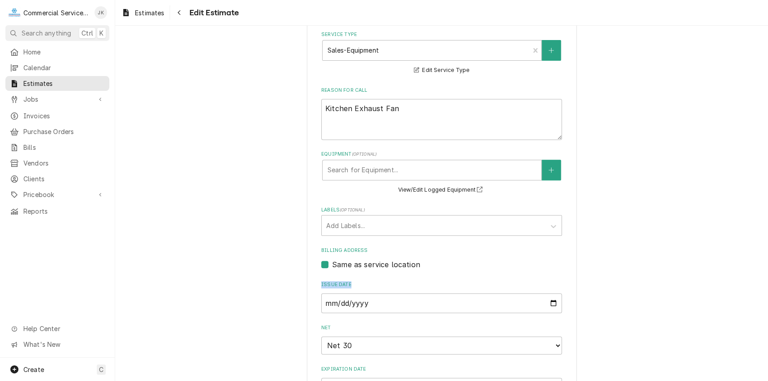
scroll to position [234, 0]
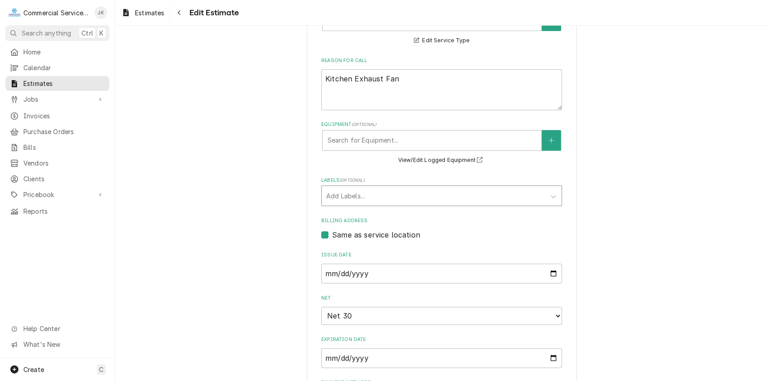
click at [336, 193] on div "Labels" at bounding box center [433, 196] width 215 height 16
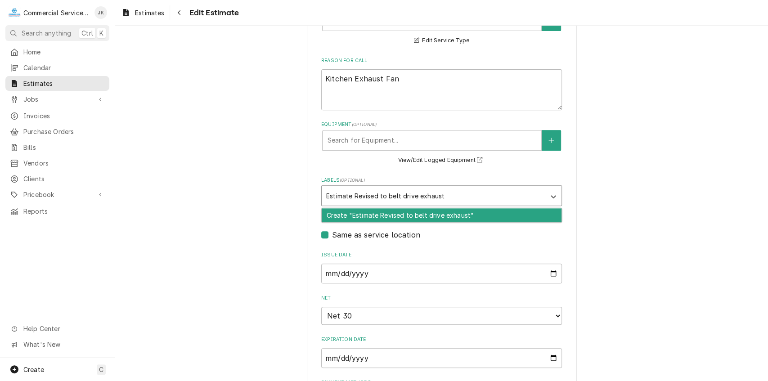
click at [355, 193] on input "Estimate Revised to belt drive exhaust" at bounding box center [386, 196] width 120 height 14
click at [439, 196] on input "Estimate revised to belt drive exhaust" at bounding box center [385, 196] width 118 height 14
click at [437, 196] on input "Estimate revised to belt drive exhaust 8/27/2025" at bounding box center [402, 196] width 152 height 14
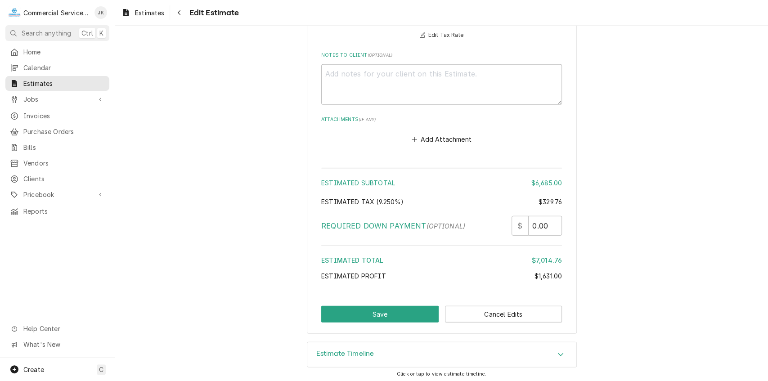
scroll to position [1537, 0]
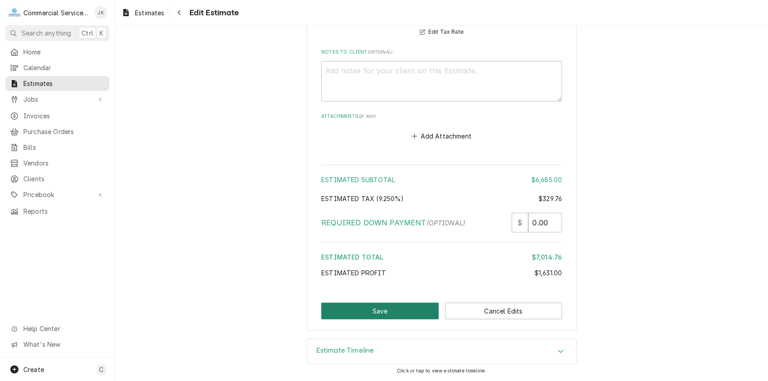
type input "Estimate revised to belt drive exhaust fan 8/27/2025"
click at [385, 315] on button "Save" at bounding box center [379, 311] width 117 height 17
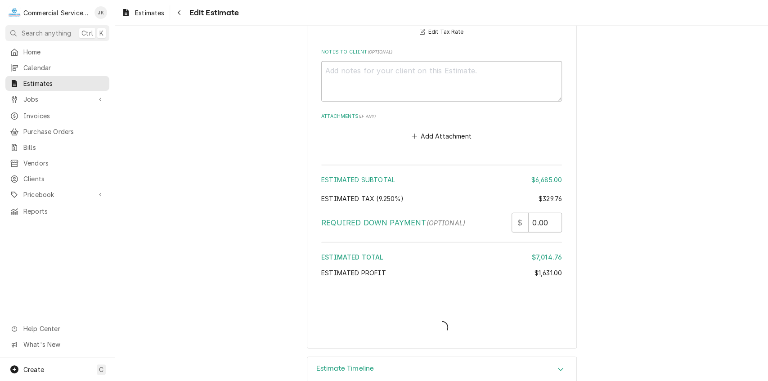
type textarea "x"
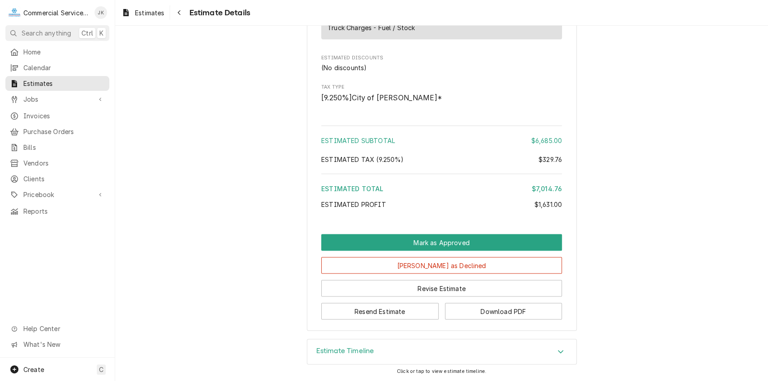
scroll to position [1110, 0]
click at [480, 312] on button "Download PDF" at bounding box center [503, 311] width 117 height 17
